Goal: Complete application form

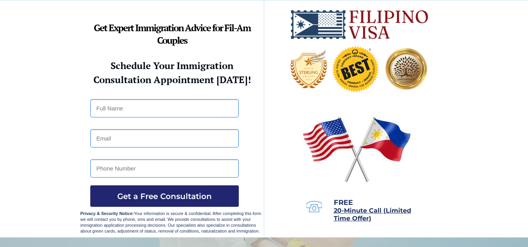
click at [111, 106] on input "text" at bounding box center [164, 108] width 148 height 18
type input "may ann iglesias"
click at [107, 132] on input "email" at bounding box center [164, 138] width 148 height 18
type input "[DOMAIN_NAME][EMAIL_ADDRESS][DOMAIN_NAME]"
click at [107, 166] on input "tel" at bounding box center [164, 168] width 148 height 18
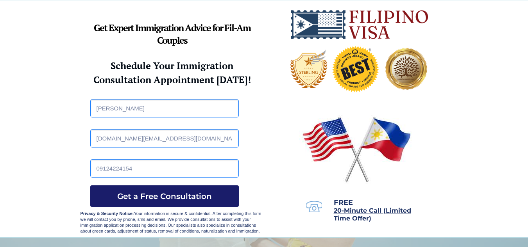
type input "09124224154"
click at [143, 194] on span "Get a Free Consultation" at bounding box center [164, 196] width 148 height 9
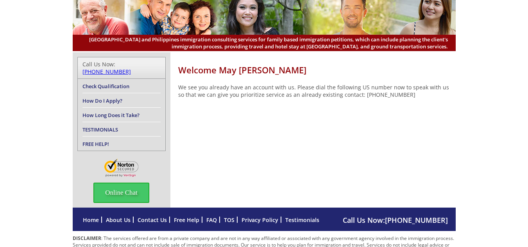
scroll to position [63, 0]
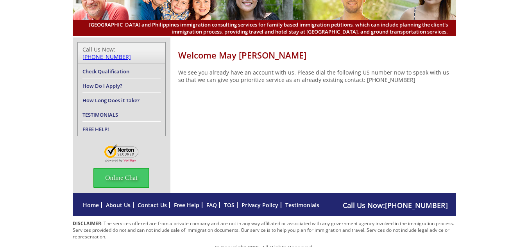
click at [109, 68] on link "Check Qualification" at bounding box center [105, 71] width 47 height 7
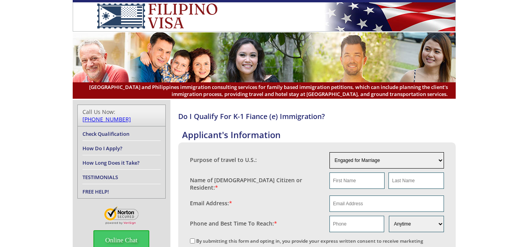
click at [373, 161] on select "Engaged for Marriage Already Married to [DEMOGRAPHIC_DATA] Citizen / Resident F…" at bounding box center [386, 160] width 114 height 16
select select "2"
click at [329, 152] on select "Engaged for Marriage Already Married to [DEMOGRAPHIC_DATA] Citizen / Resident F…" at bounding box center [386, 160] width 114 height 16
click at [348, 184] on input "text" at bounding box center [356, 181] width 55 height 16
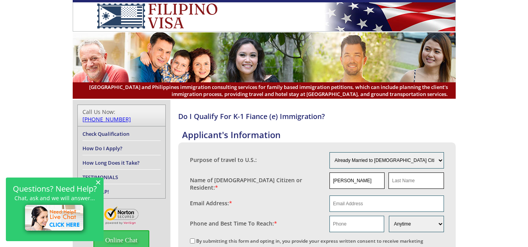
type input "Christopher"
click at [407, 180] on input "text" at bounding box center [415, 181] width 55 height 16
type input "brehm"
click at [380, 196] on input "email" at bounding box center [386, 204] width 114 height 16
type input "mayanniglesias.va@gmail.com"
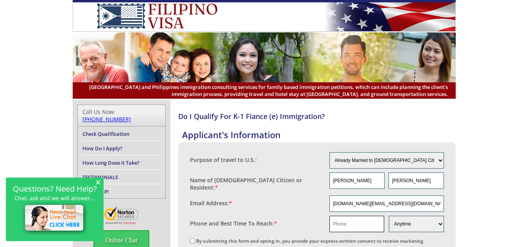
click at [354, 224] on input "text" at bounding box center [356, 224] width 55 height 16
type input "09124224154"
click at [191, 239] on input "By submitting this form and opting in, you provide your express written consent…" at bounding box center [192, 241] width 5 height 5
checkbox input "true"
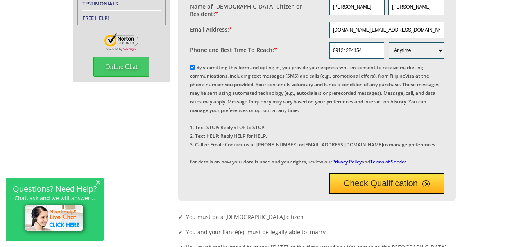
scroll to position [188, 0]
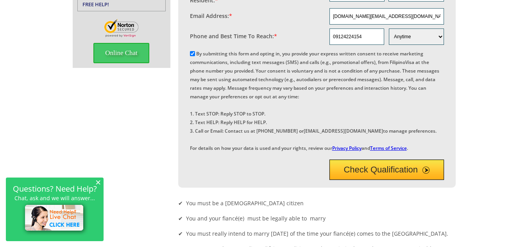
click at [365, 180] on button "Check Qualification" at bounding box center [386, 170] width 114 height 20
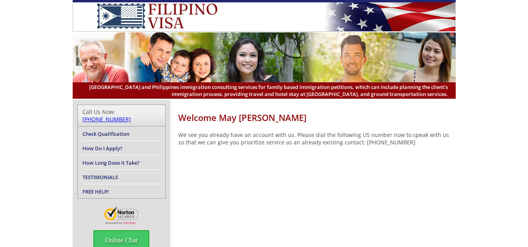
click at [105, 159] on link "How Long Does it Take?" at bounding box center [110, 162] width 57 height 7
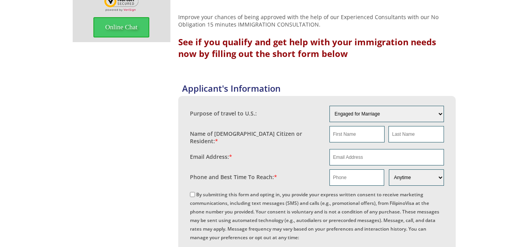
scroll to position [214, 0]
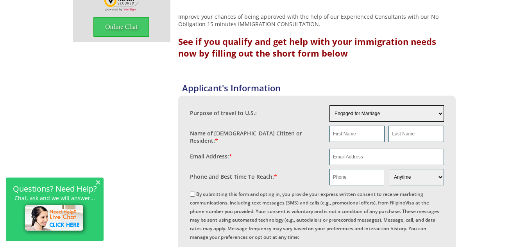
click at [395, 115] on select "Engaged for Marriage Already Married to U.S. Citizen / Resident For Short Term …" at bounding box center [386, 113] width 114 height 16
select select "2"
click at [329, 105] on select "Engaged for Marriage Already Married to U.S. Citizen / Resident For Short Term …" at bounding box center [386, 113] width 114 height 16
click at [353, 135] on input "text" at bounding box center [356, 134] width 55 height 16
type input "Christopher"
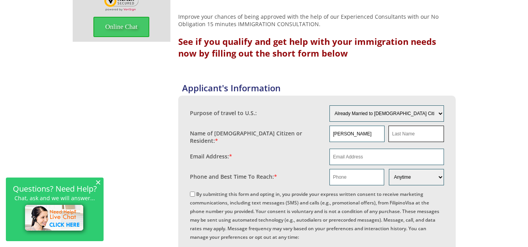
click at [402, 130] on input "text" at bounding box center [415, 134] width 55 height 16
type input "brehm"
drag, startPoint x: 406, startPoint y: 144, endPoint x: 433, endPoint y: 158, distance: 30.7
click at [433, 158] on input "email" at bounding box center [386, 157] width 114 height 16
click at [398, 155] on input "email" at bounding box center [386, 157] width 114 height 16
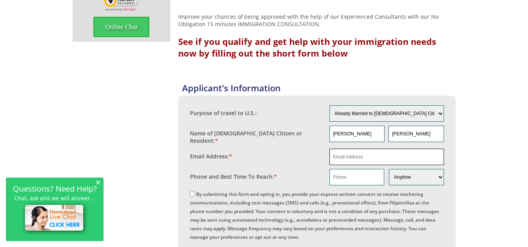
click at [398, 155] on input "email" at bounding box center [386, 157] width 114 height 16
type input "mayanniglesias.va@gmail.com"
click at [353, 177] on input "text" at bounding box center [356, 177] width 55 height 16
type input "09124224154"
click at [402, 171] on select "Morning Afternoon Evening Weekend Anytime" at bounding box center [416, 177] width 55 height 16
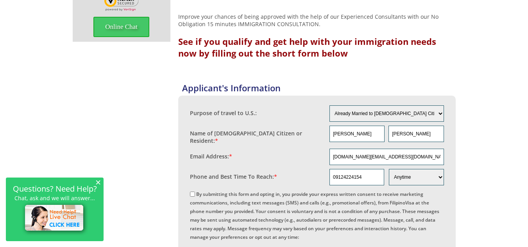
click at [191, 192] on input "By submitting this form and opting in, you provide your express written consent…" at bounding box center [192, 194] width 5 height 5
checkbox input "true"
click at [507, 192] on div "How Long Does It Take? This entire process from date of filing of the K-1 Fianc…" at bounding box center [264, 163] width 528 height 555
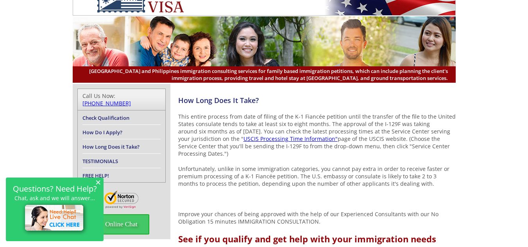
scroll to position [0, 0]
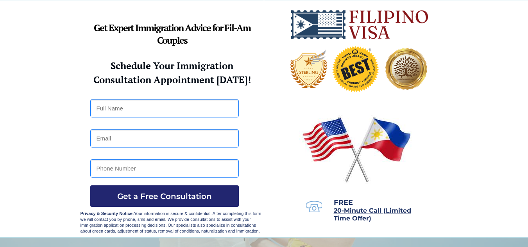
click at [355, 211] on span "20-Minute Call (Limited Time Offer)" at bounding box center [372, 214] width 77 height 15
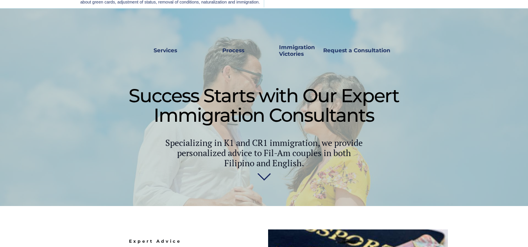
scroll to position [234, 0]
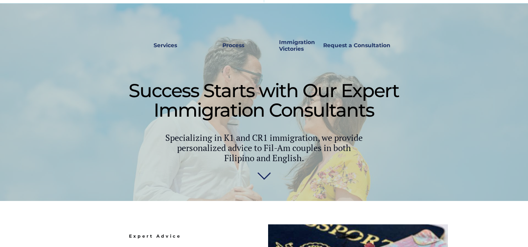
click at [268, 171] on img at bounding box center [264, 175] width 14 height 16
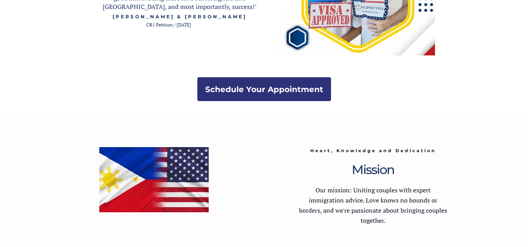
scroll to position [1524, 0]
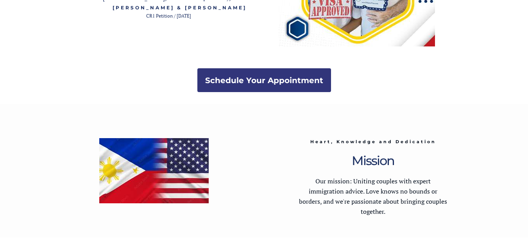
click at [295, 75] on link "Schedule Your Appointment" at bounding box center [264, 80] width 134 height 24
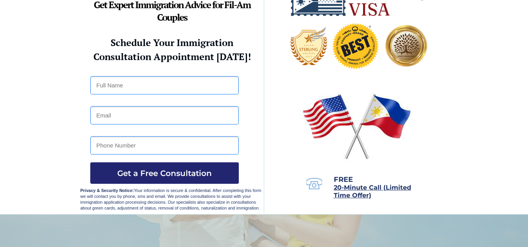
click at [125, 88] on input "text" at bounding box center [164, 85] width 148 height 18
type input "may ann iglesias"
click at [144, 116] on input "email" at bounding box center [164, 115] width 148 height 18
type input "mayanniglesias.va@gmail.com"
click at [163, 147] on input "tel" at bounding box center [164, 145] width 148 height 18
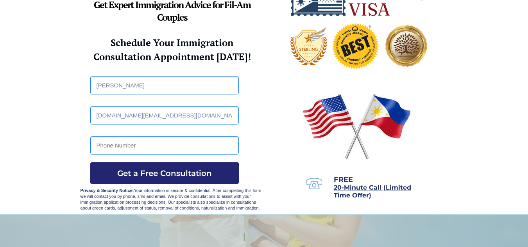
type input "09124224154"
click at [163, 175] on span "Get a Free Consultation" at bounding box center [164, 173] width 148 height 9
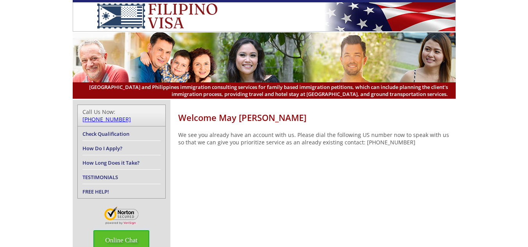
click at [130, 233] on span "Online Chat" at bounding box center [121, 240] width 56 height 20
click at [282, 211] on div "Welcome May [PERSON_NAME] We see you already have an account with us. Please di…" at bounding box center [264, 177] width 383 height 155
